Goal: Transaction & Acquisition: Purchase product/service

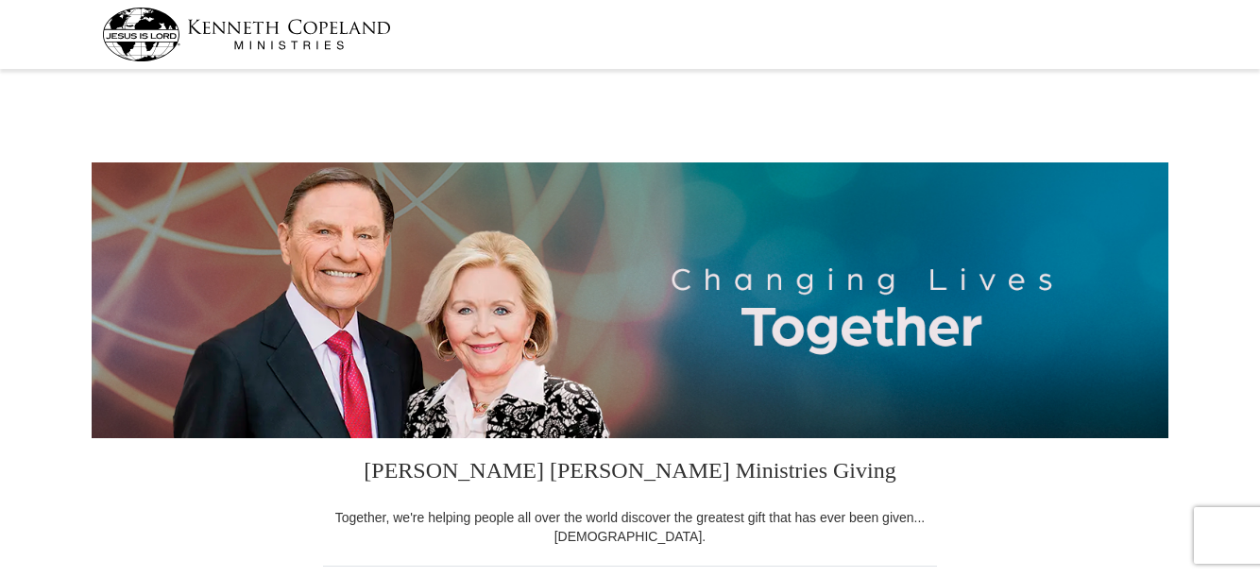
select select "PA"
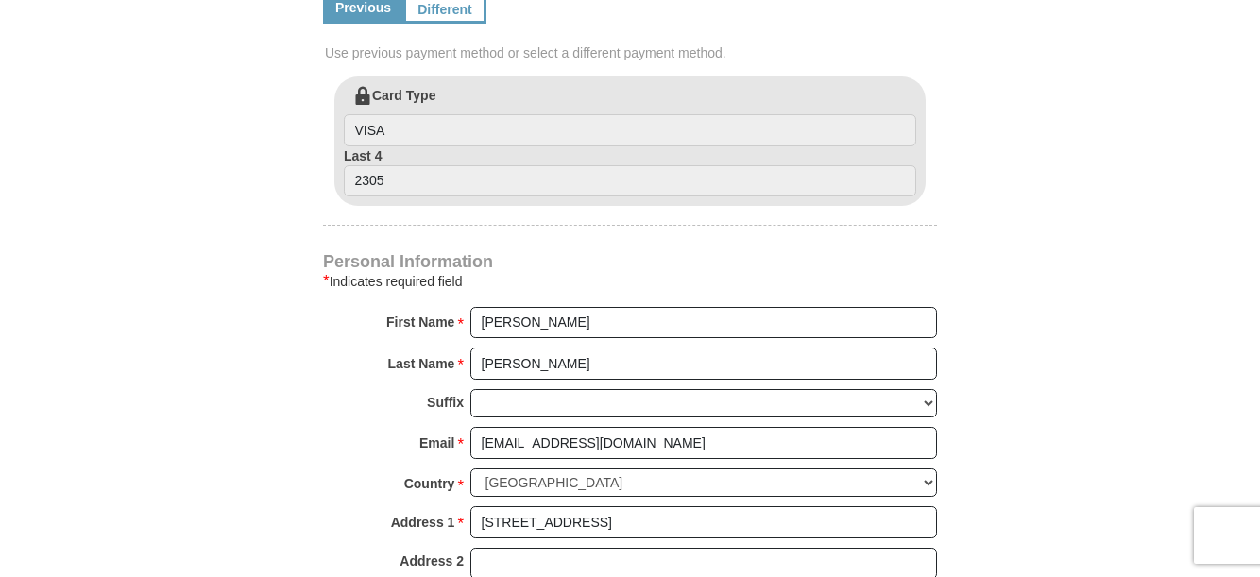
scroll to position [1039, 0]
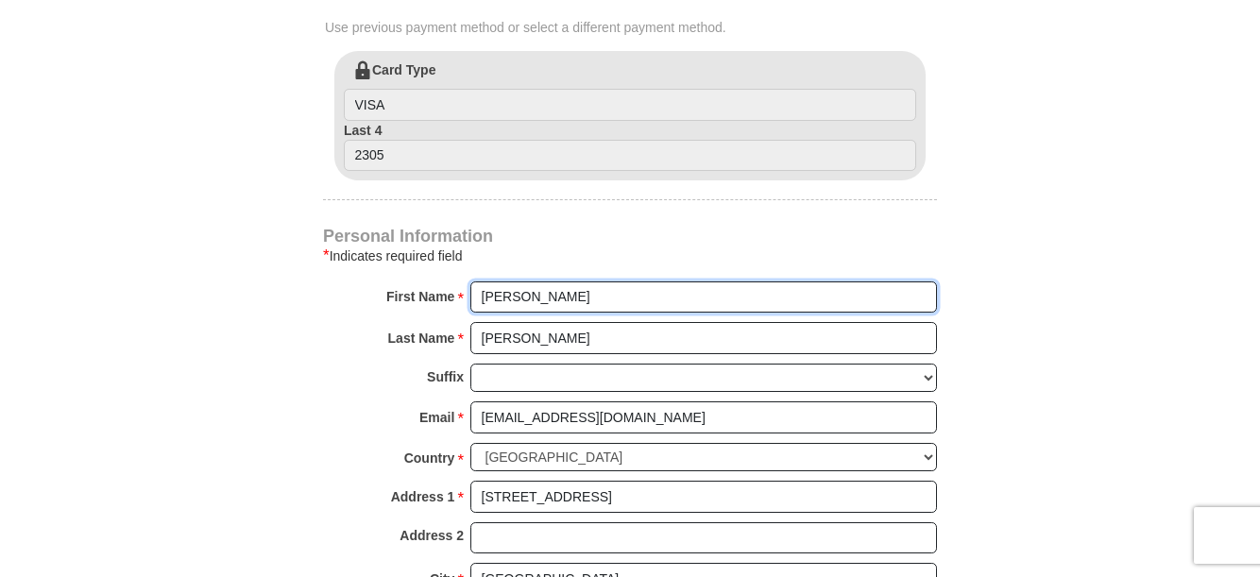
click at [479, 296] on input "Cathy" at bounding box center [703, 297] width 467 height 32
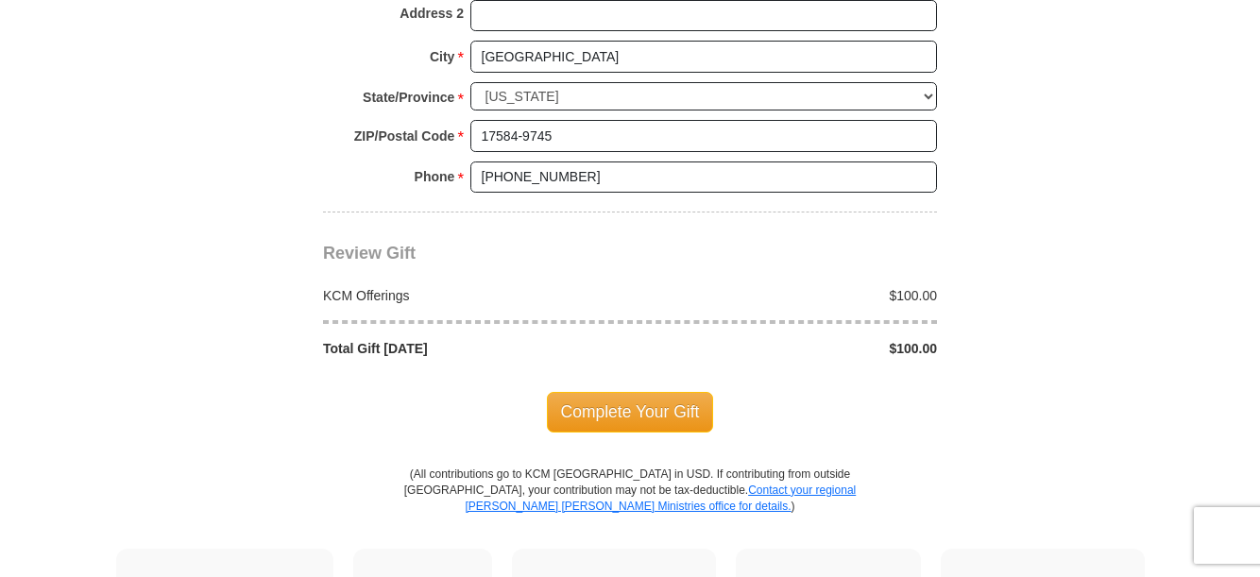
scroll to position [1606, 0]
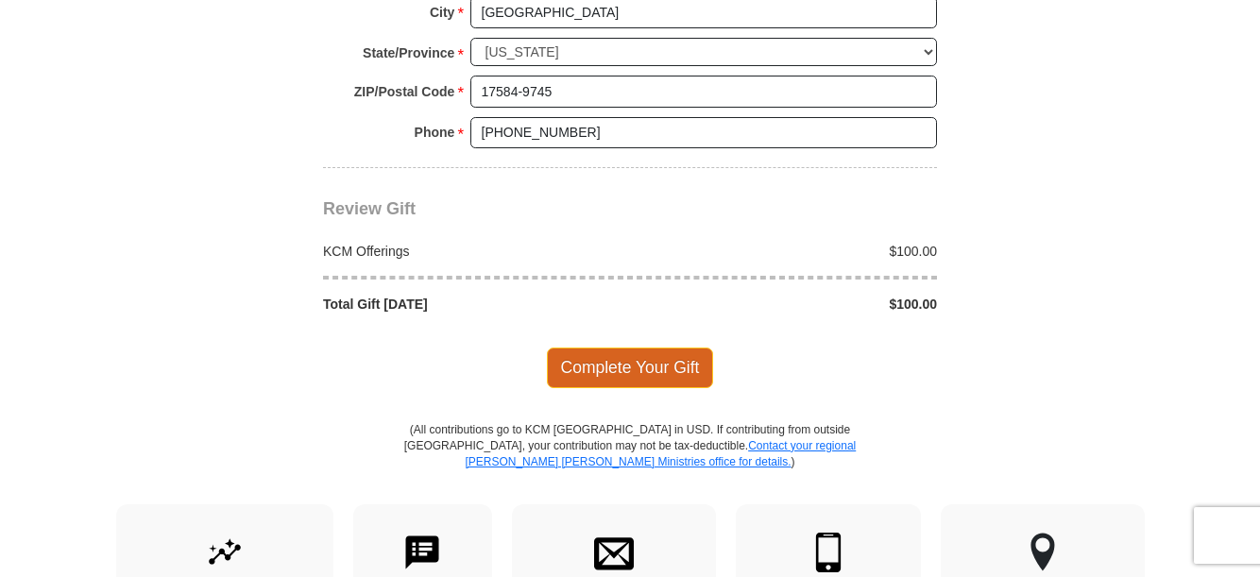
type input "[PERSON_NAME] and [PERSON_NAME]"
click at [643, 365] on span "Complete Your Gift" at bounding box center [630, 368] width 167 height 40
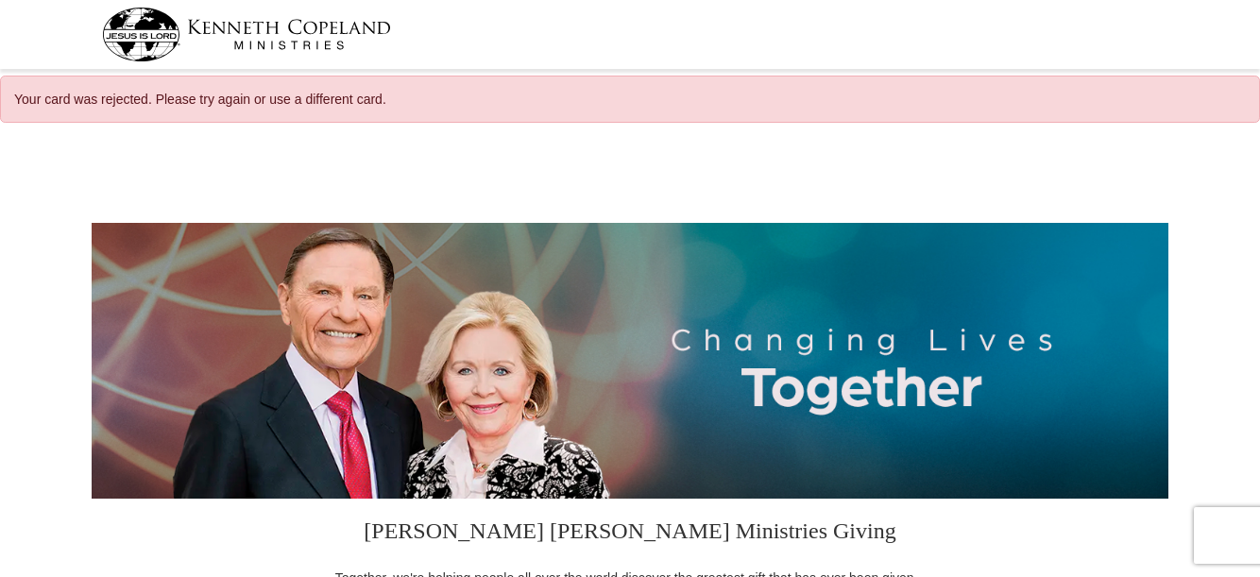
select select "PA"
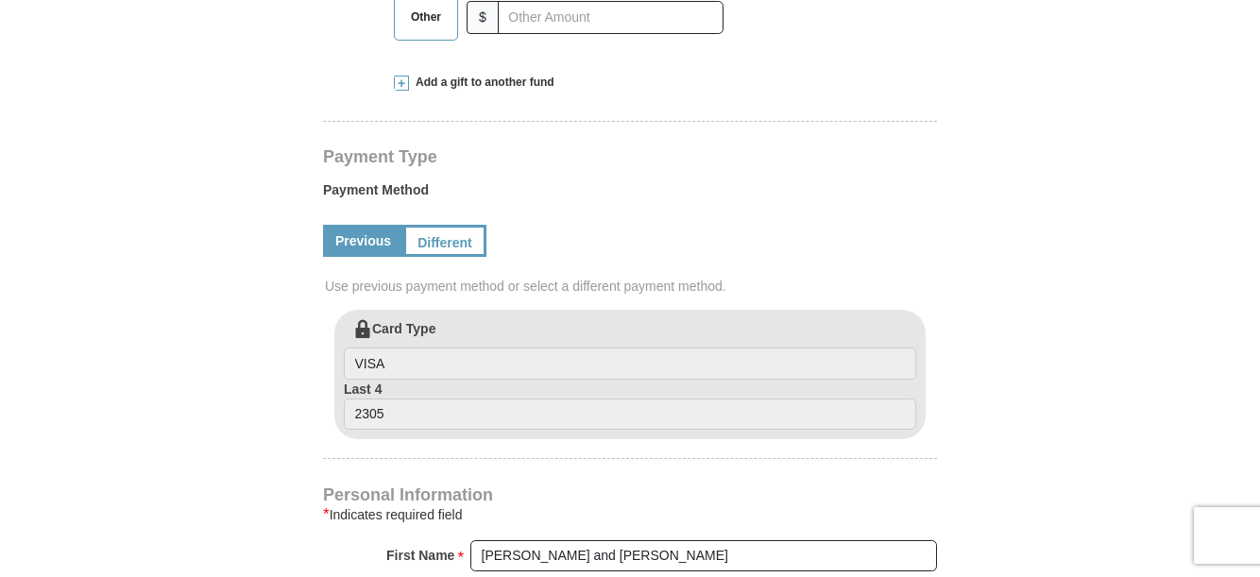
scroll to position [850, 0]
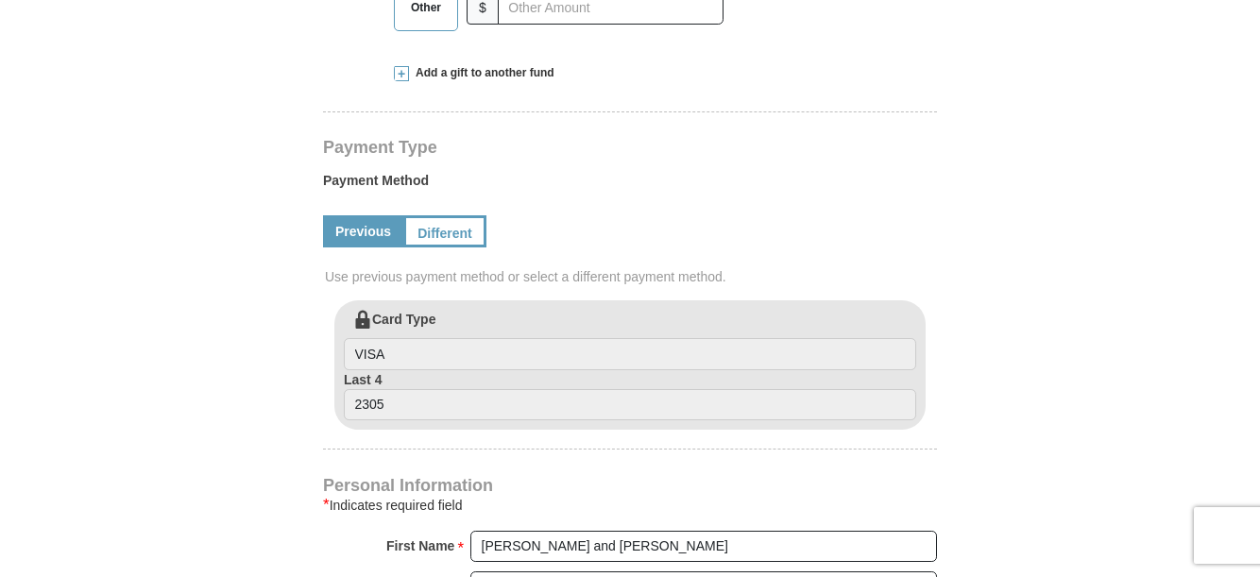
click at [442, 229] on link "Different" at bounding box center [444, 231] width 83 height 32
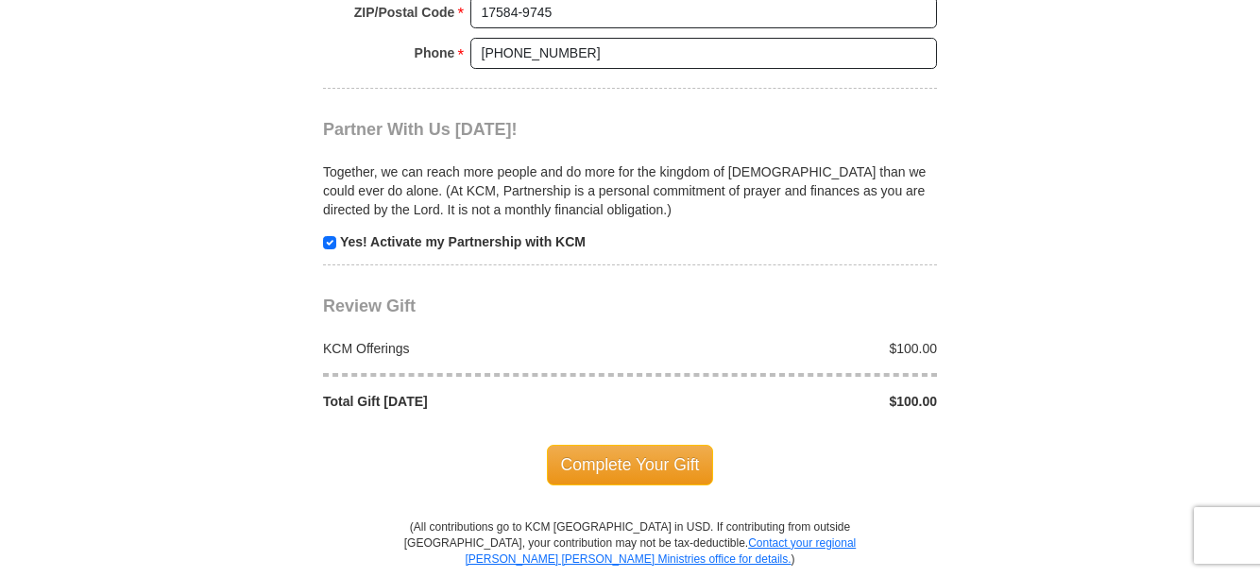
scroll to position [1983, 0]
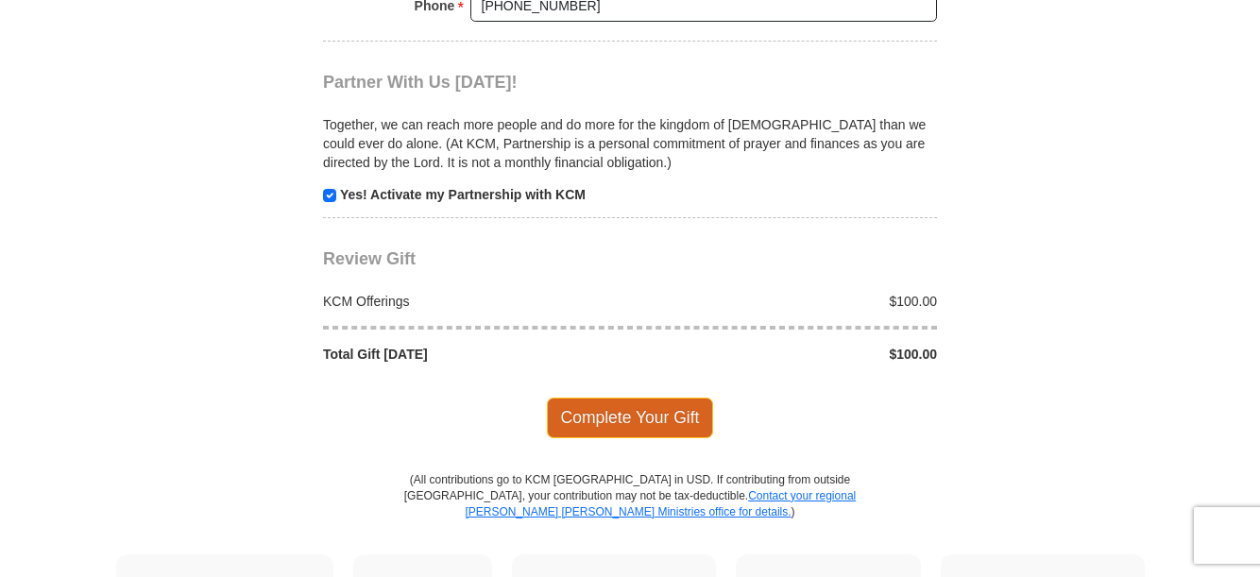
click at [622, 429] on span "Complete Your Gift" at bounding box center [630, 418] width 167 height 40
